Goal: Task Accomplishment & Management: Complete application form

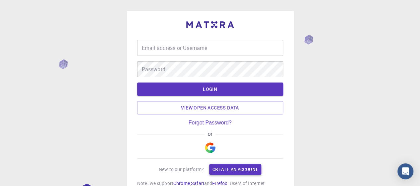
click at [231, 158] on hr at bounding box center [210, 158] width 146 height 0
click at [235, 168] on link "Create an account" at bounding box center [235, 169] width 52 height 11
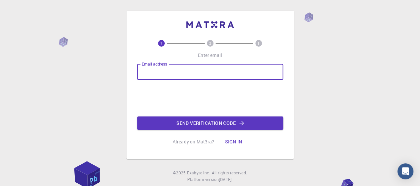
click at [171, 75] on input "Email address" at bounding box center [210, 72] width 146 height 16
type input "[EMAIL_ADDRESS][DOMAIN_NAME]"
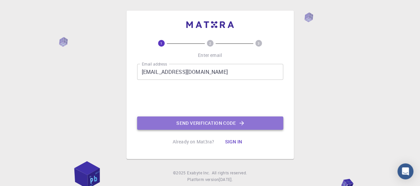
click at [230, 125] on button "Send verification code" at bounding box center [210, 122] width 146 height 13
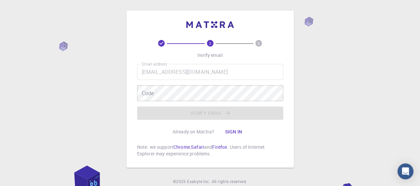
click at [383, 57] on div "2 3 Verify email Email address [EMAIL_ADDRESS][DOMAIN_NAME] Email address Code …" at bounding box center [210, 105] width 420 height 211
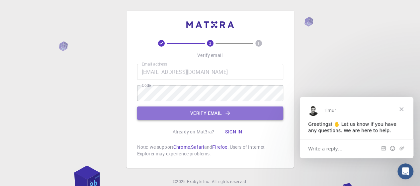
click at [235, 116] on button "Verify email" at bounding box center [210, 112] width 146 height 13
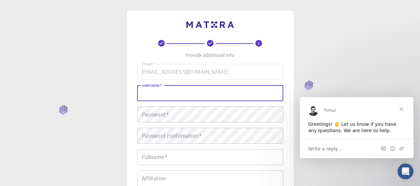
click at [177, 92] on input "username   *" at bounding box center [210, 93] width 146 height 16
type input "wishu.u"
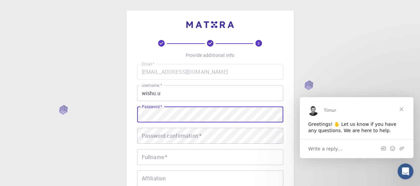
click at [155, 107] on div "Password   * Password   *" at bounding box center [210, 114] width 146 height 16
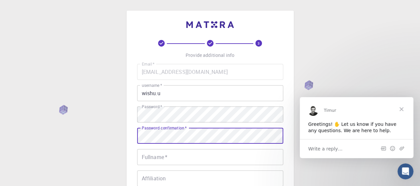
click at [187, 158] on input "Fullname   *" at bounding box center [210, 157] width 146 height 16
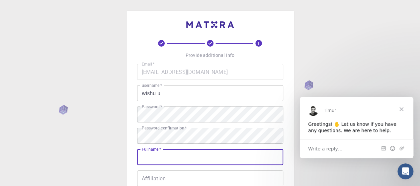
type input "[PERSON_NAME]"
type input "08979192999"
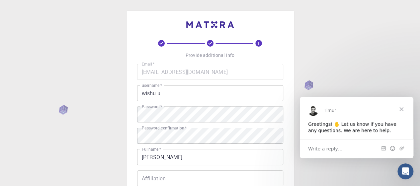
click at [404, 113] on span "Close" at bounding box center [402, 109] width 24 height 24
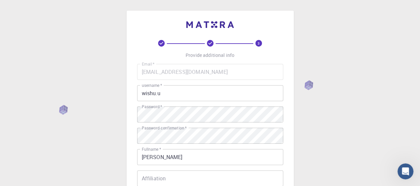
scroll to position [153, 0]
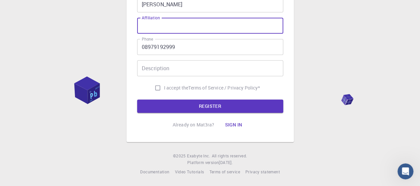
click at [208, 26] on input "Affiliation" at bounding box center [210, 26] width 146 height 16
type input "student"
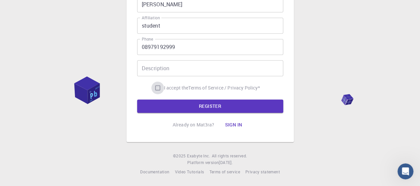
click at [158, 88] on input "I accept the Terms of Service / Privacy Policy *" at bounding box center [157, 87] width 13 height 13
checkbox input "true"
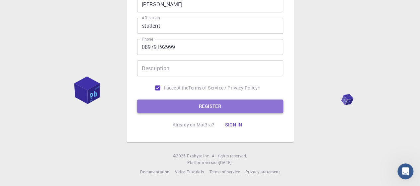
click at [219, 108] on button "REGISTER" at bounding box center [210, 105] width 146 height 13
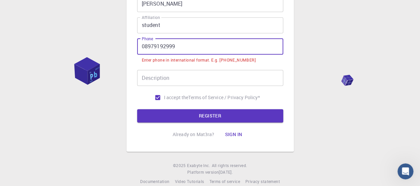
click at [143, 47] on input "08979192999" at bounding box center [210, 47] width 146 height 16
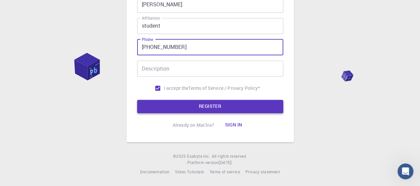
type input "[PHONE_NUMBER]"
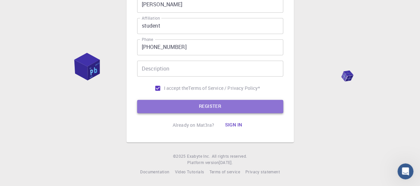
click at [205, 107] on button "REGISTER" at bounding box center [210, 106] width 146 height 13
click at [238, 108] on button "REGISTER" at bounding box center [210, 106] width 146 height 13
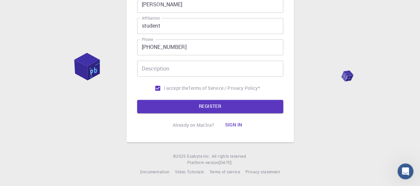
scroll to position [38, 0]
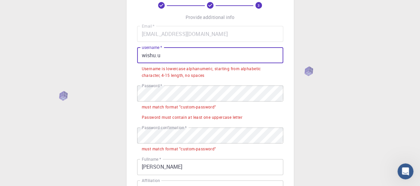
click at [173, 50] on input "wishu.u" at bounding box center [210, 55] width 146 height 16
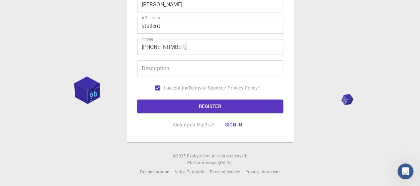
scroll to position [153, 0]
click at [247, 104] on button "REGISTER" at bounding box center [210, 105] width 146 height 13
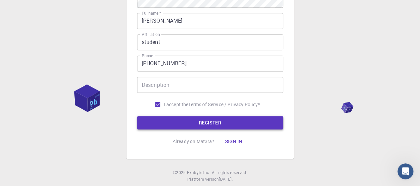
scroll to position [169, 0]
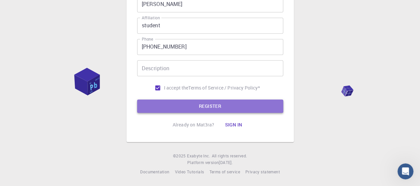
click at [227, 105] on button "REGISTER" at bounding box center [210, 105] width 146 height 13
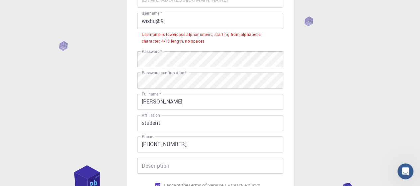
scroll to position [64, 0]
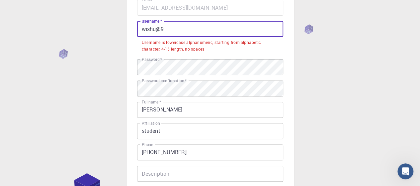
click at [167, 29] on input "wishu@9" at bounding box center [210, 29] width 146 height 16
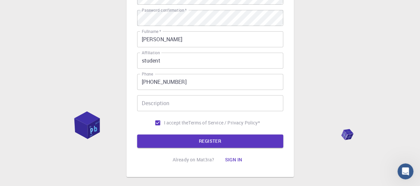
scroll to position [131, 0]
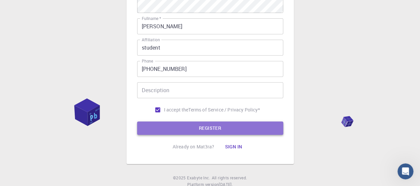
click at [225, 126] on button "REGISTER" at bounding box center [210, 127] width 146 height 13
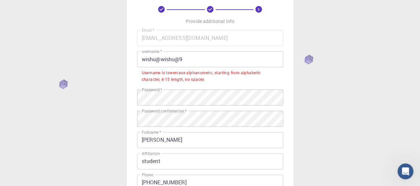
scroll to position [30, 0]
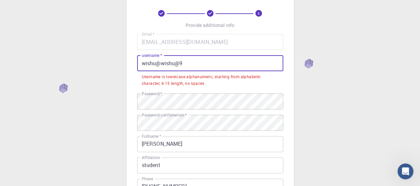
click at [146, 63] on input "wishu@wishu@9" at bounding box center [210, 63] width 146 height 16
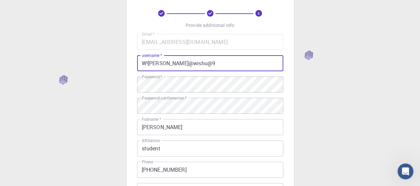
click at [167, 64] on input "W![PERSON_NAME]@wishu@9" at bounding box center [210, 63] width 146 height 16
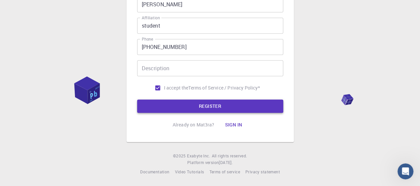
click at [247, 108] on button "REGISTER" at bounding box center [210, 105] width 146 height 13
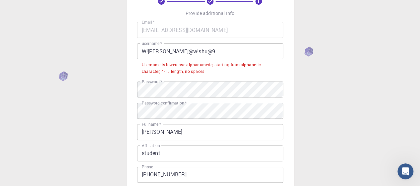
scroll to position [41, 0]
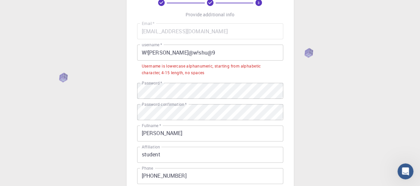
click at [307, 53] on div "3 Provide additional info Email   * [EMAIL_ADDRESS][DOMAIN_NAME] Email   * user…" at bounding box center [210, 136] width 420 height 355
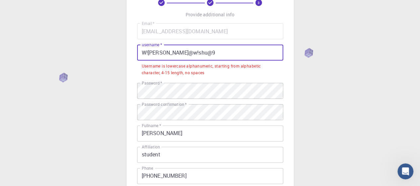
click at [188, 52] on input "W![PERSON_NAME]@w!shu@9" at bounding box center [210, 53] width 146 height 16
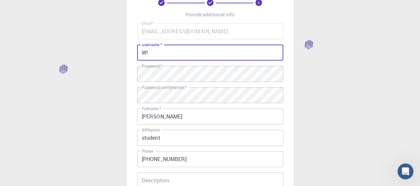
type input "W"
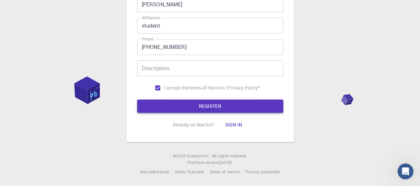
click at [235, 112] on button "REGISTER" at bounding box center [210, 105] width 146 height 13
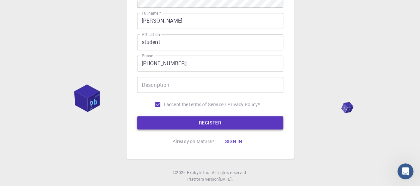
scroll to position [170, 0]
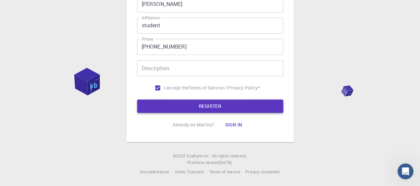
click at [232, 110] on button "REGISTER" at bounding box center [210, 105] width 146 height 13
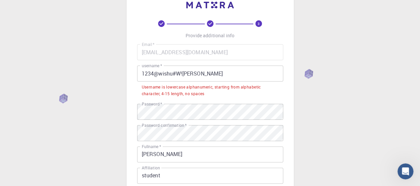
scroll to position [11, 0]
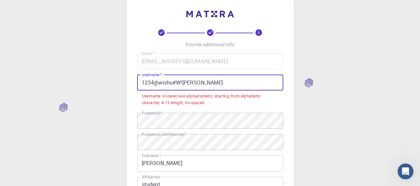
drag, startPoint x: 156, startPoint y: 81, endPoint x: 142, endPoint y: 83, distance: 14.1
click at [142, 83] on input "1234@wishu#W![PERSON_NAME]" at bounding box center [210, 82] width 146 height 16
click at [158, 82] on input "1234@wishu#W![PERSON_NAME]" at bounding box center [210, 82] width 146 height 16
click at [148, 84] on input "1234@wishu#W![PERSON_NAME]" at bounding box center [210, 82] width 146 height 16
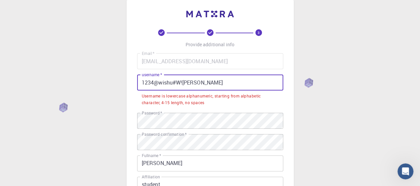
click at [143, 81] on input "1234@wishu#W![PERSON_NAME]" at bounding box center [210, 82] width 146 height 16
drag, startPoint x: 146, startPoint y: 81, endPoint x: 161, endPoint y: 84, distance: 15.6
click at [161, 84] on input "1234@wishu#W![PERSON_NAME]" at bounding box center [210, 82] width 146 height 16
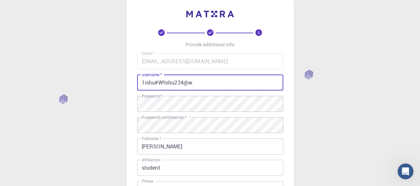
click at [145, 82] on input "1ishu#W!ishu234@w" at bounding box center [210, 82] width 146 height 16
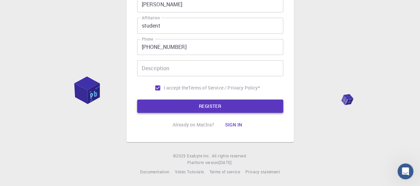
click at [238, 104] on button "REGISTER" at bounding box center [210, 105] width 146 height 13
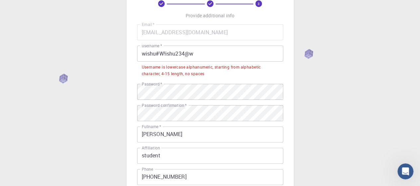
scroll to position [38, 0]
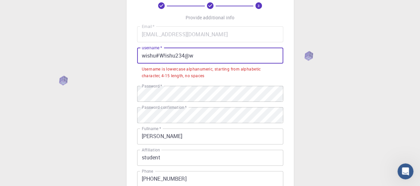
click at [157, 56] on input "wishu#W!ishu234@w" at bounding box center [210, 56] width 146 height 16
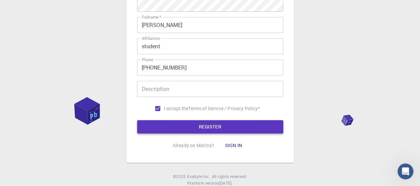
click at [221, 126] on button "REGISTER" at bounding box center [210, 126] width 146 height 13
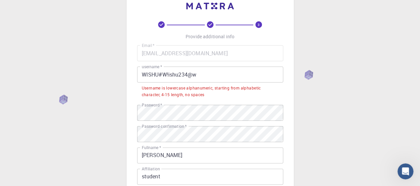
scroll to position [15, 0]
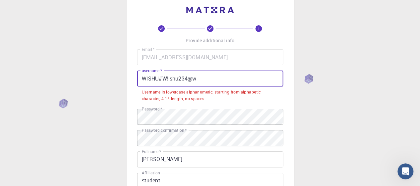
click at [204, 78] on input "WISHU#W!ishu234@w" at bounding box center [210, 78] width 146 height 16
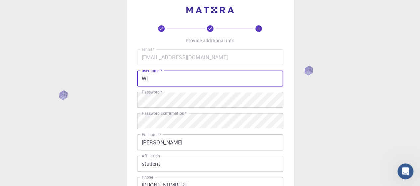
type input "W"
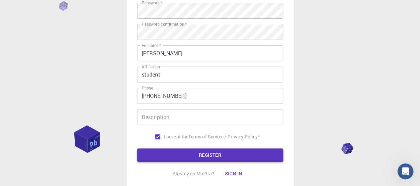
type input "wishujadaun"
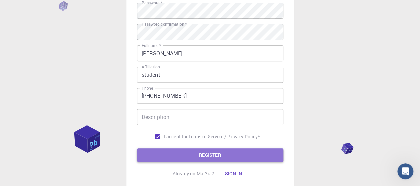
click at [268, 152] on button "REGISTER" at bounding box center [210, 154] width 146 height 13
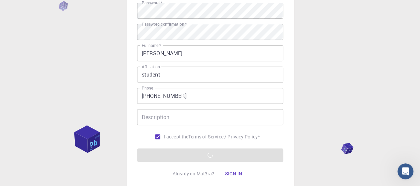
click at [268, 154] on form "Email   * [EMAIL_ADDRESS][DOMAIN_NAME] Email   * username   * wishujadaun usern…" at bounding box center [210, 60] width 146 height 201
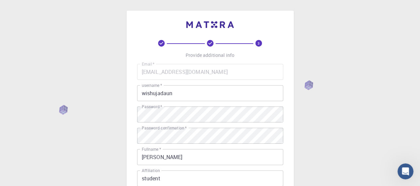
scroll to position [0, 0]
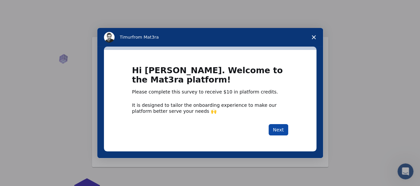
click at [286, 129] on button "Next" at bounding box center [279, 129] width 20 height 11
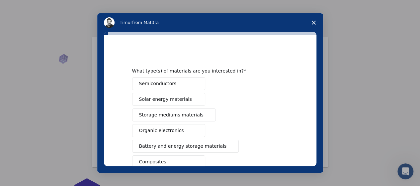
click at [276, 129] on div "Semiconductors Solar energy materials Storage mediums materials Organic electro…" at bounding box center [210, 169] width 156 height 185
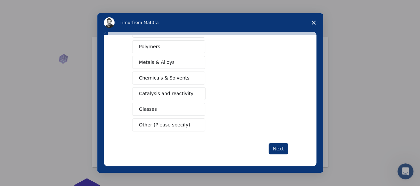
scroll to position [131, 0]
click at [160, 76] on span "Chemicals & Solvents" at bounding box center [164, 77] width 50 height 7
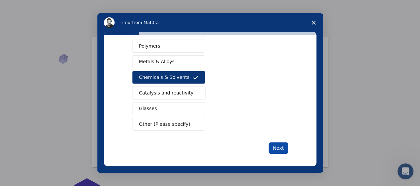
click at [278, 148] on button "Next" at bounding box center [279, 147] width 20 height 11
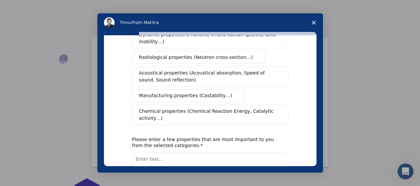
scroll to position [0, 0]
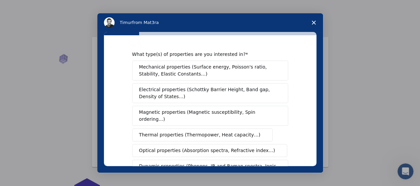
click at [274, 145] on div "Mechanical properties (Surface energy, Poisson's ratio, Stability, Elastic Cons…" at bounding box center [210, 157] width 156 height 195
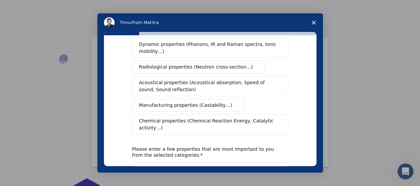
scroll to position [123, 0]
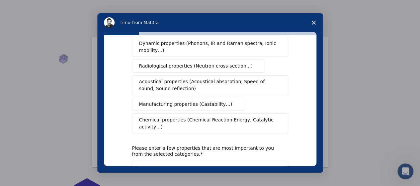
click at [217, 101] on span "Manufacturing properties (Castability…)" at bounding box center [185, 104] width 93 height 7
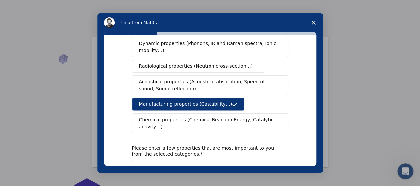
scroll to position [167, 0]
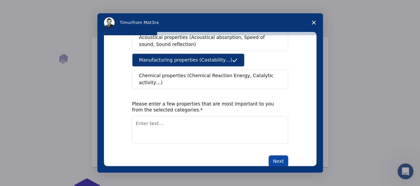
click at [280, 155] on button "Next" at bounding box center [279, 160] width 20 height 11
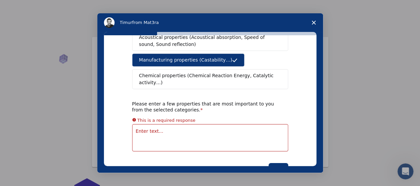
click at [240, 124] on textarea "Enter text..." at bounding box center [210, 137] width 156 height 27
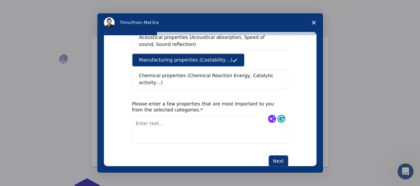
click at [274, 155] on button "Next" at bounding box center [279, 160] width 20 height 11
click at [199, 120] on textarea "Enter text..." at bounding box center [210, 129] width 156 height 27
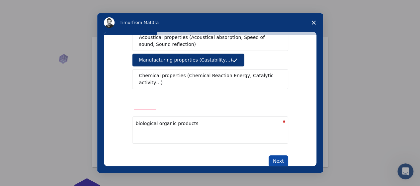
type textarea "biological organic products"
click at [278, 155] on button "Next" at bounding box center [279, 160] width 20 height 11
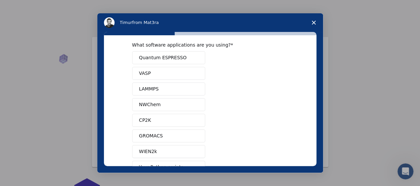
scroll to position [0, 0]
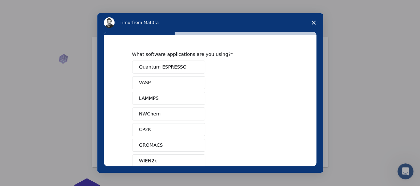
click at [165, 70] on button "Quantum ESPRESSO" at bounding box center [168, 66] width 73 height 13
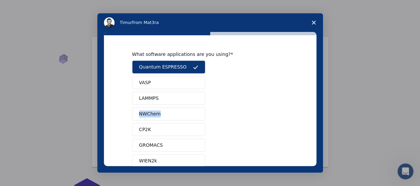
drag, startPoint x: 316, startPoint y: 99, endPoint x: 315, endPoint y: 116, distance: 17.3
click at [315, 116] on div "What software applications are you using? Quantum ESPRESSO VASP LAMMPS NWChem C…" at bounding box center [210, 100] width 213 height 131
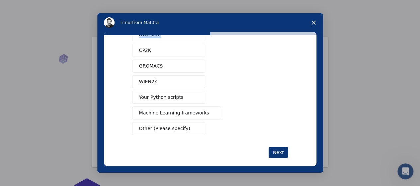
scroll to position [79, 0]
click at [283, 154] on button "Next" at bounding box center [279, 152] width 20 height 11
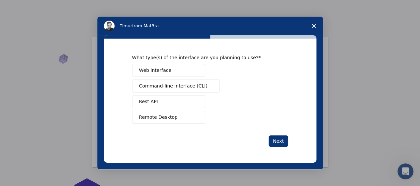
scroll to position [0, 0]
click at [159, 72] on span "Web interface" at bounding box center [155, 70] width 32 height 7
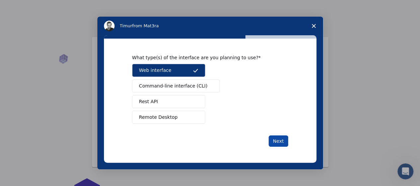
click at [277, 145] on button "Next" at bounding box center [279, 140] width 20 height 11
click at [281, 142] on button "Next" at bounding box center [279, 140] width 20 height 11
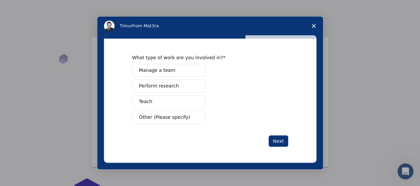
click at [169, 121] on button "Other (Please specify)" at bounding box center [168, 117] width 73 height 13
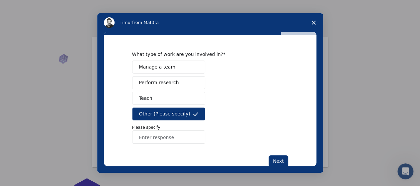
click at [171, 138] on input "Enter response" at bounding box center [168, 136] width 73 height 13
type input "student"
click at [279, 164] on button "Next" at bounding box center [279, 160] width 20 height 11
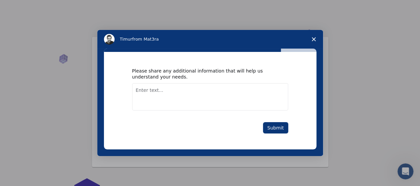
click at [279, 164] on div "Intercom messenger" at bounding box center [210, 93] width 420 height 186
click at [196, 98] on textarea "Enter text..." at bounding box center [210, 96] width 156 height 27
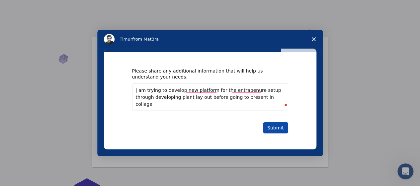
type textarea "i am trying to develop new platform for the entrapenure setup through developin…"
click at [278, 128] on button "Submit" at bounding box center [275, 127] width 25 height 11
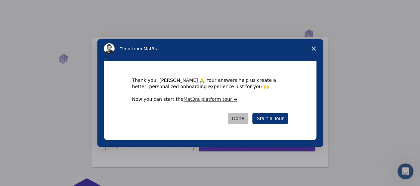
click at [242, 120] on button "Done" at bounding box center [238, 118] width 21 height 11
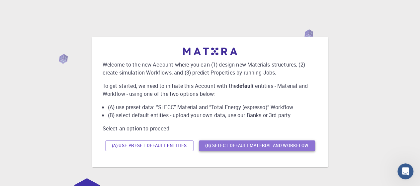
click at [259, 147] on button "(B) Select default material and workflow" at bounding box center [257, 145] width 116 height 11
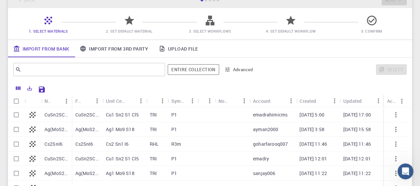
scroll to position [41, 0]
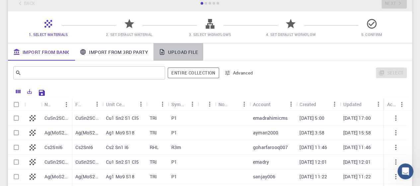
click at [171, 52] on link "Upload File" at bounding box center [178, 51] width 50 height 17
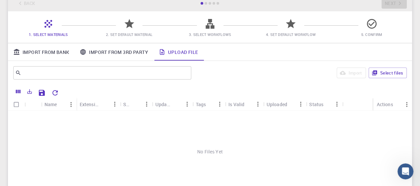
click at [49, 26] on icon at bounding box center [49, 24] width 8 height 8
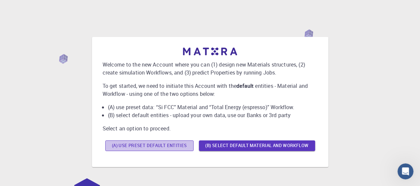
click at [146, 148] on button "(A) Use preset default entities" at bounding box center [149, 145] width 88 height 11
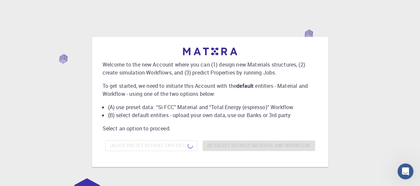
click at [146, 148] on div "(A) Use preset default entities (B) Select default material and workflow" at bounding box center [210, 146] width 215 height 16
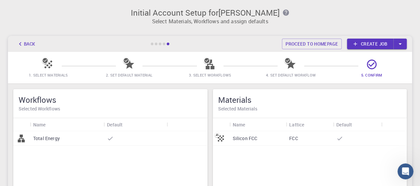
click at [22, 41] on icon "button" at bounding box center [20, 43] width 7 height 7
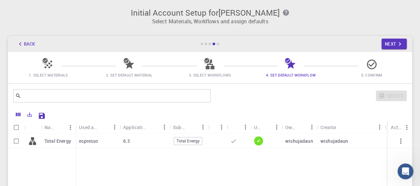
click at [22, 41] on icon "button" at bounding box center [20, 43] width 7 height 7
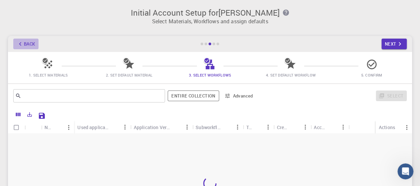
click at [22, 41] on icon "button" at bounding box center [20, 43] width 7 height 7
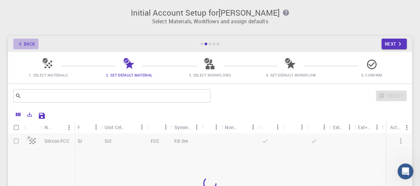
click at [22, 41] on icon "button" at bounding box center [20, 43] width 7 height 7
